Goal: Information Seeking & Learning: Learn about a topic

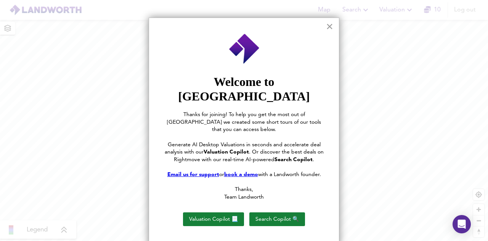
click at [329, 24] on button "×" at bounding box center [329, 26] width 7 height 12
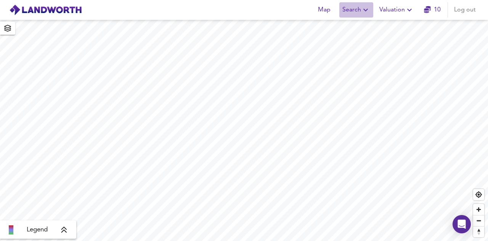
click at [365, 7] on icon "button" at bounding box center [365, 9] width 9 height 9
click at [368, 9] on icon "button" at bounding box center [365, 9] width 9 height 9
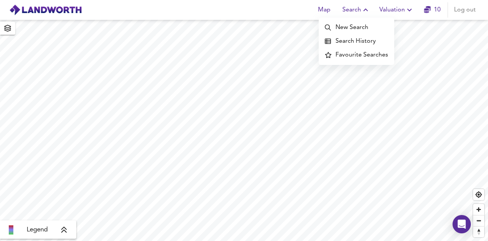
click at [368, 9] on icon "button" at bounding box center [365, 9] width 9 height 9
click at [103, 10] on div "Map Search Valuation 10 Log out" at bounding box center [244, 9] width 488 height 19
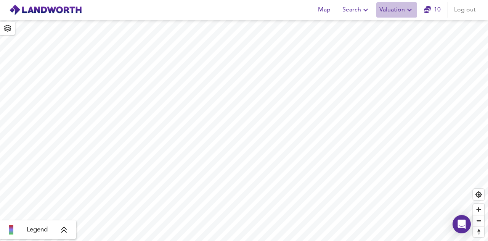
click at [397, 12] on span "Valuation" at bounding box center [397, 10] width 35 height 11
click at [364, 11] on icon "button" at bounding box center [365, 9] width 9 height 9
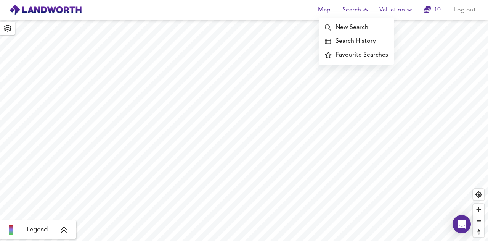
click at [364, 11] on icon "button" at bounding box center [365, 9] width 9 height 9
